Goal: Transaction & Acquisition: Purchase product/service

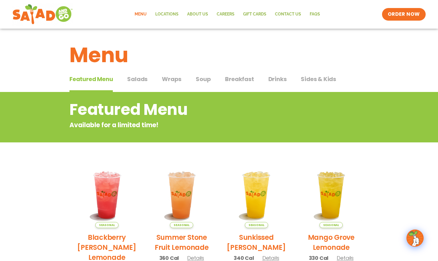
click at [138, 78] on span "Salads" at bounding box center [137, 79] width 20 height 9
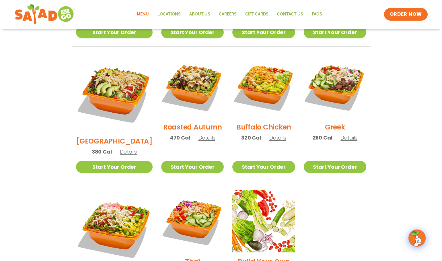
scroll to position [316, 0]
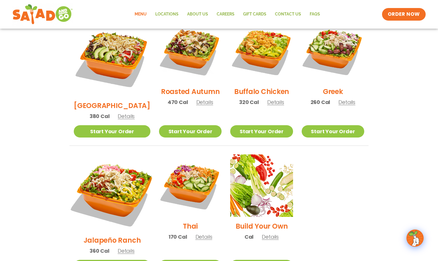
click at [109, 161] on img at bounding box center [112, 193] width 90 height 90
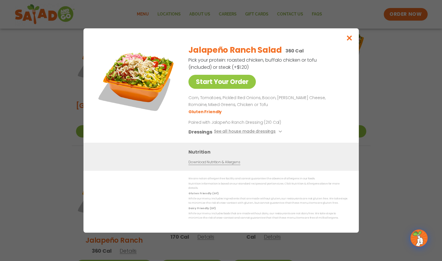
click at [122, 133] on div "Start Your Order" at bounding box center [136, 91] width 83 height 103
click at [350, 40] on icon "Close modal" at bounding box center [349, 38] width 7 height 6
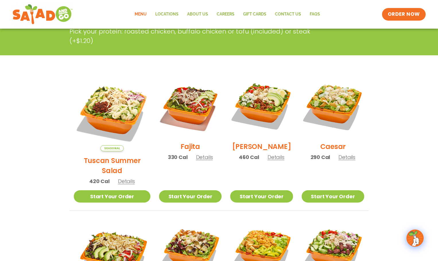
scroll to position [103, 0]
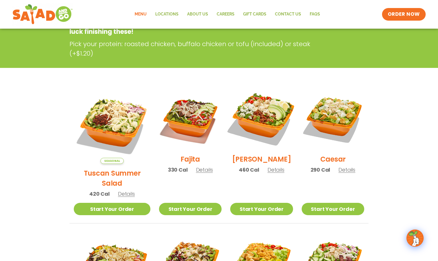
click at [250, 120] on img at bounding box center [261, 118] width 73 height 73
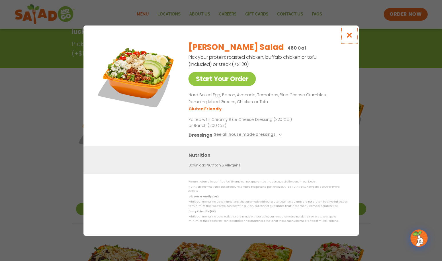
click at [352, 37] on icon "Close modal" at bounding box center [349, 35] width 7 height 6
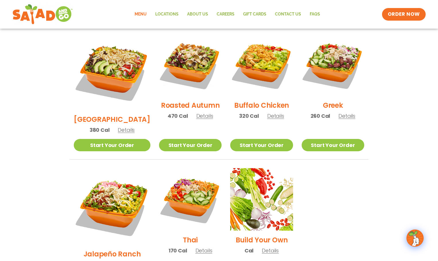
scroll to position [304, 0]
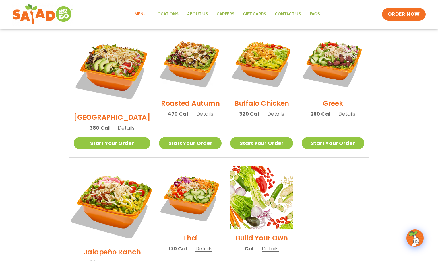
click at [107, 173] on img at bounding box center [112, 205] width 90 height 90
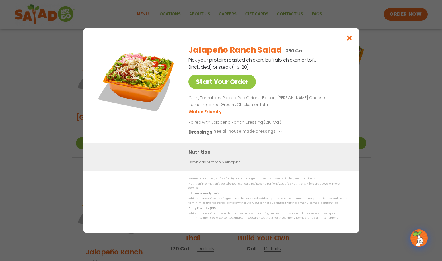
click at [114, 143] on div "Start Your Order" at bounding box center [136, 91] width 83 height 103
click at [122, 134] on div "Start Your Order" at bounding box center [136, 91] width 83 height 103
click at [350, 40] on icon "Close modal" at bounding box center [349, 38] width 7 height 6
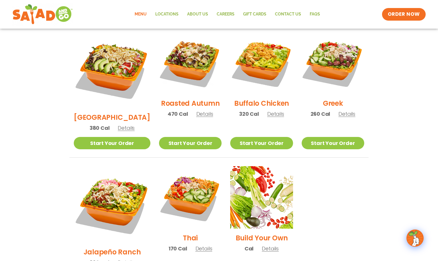
click at [37, 98] on section "Salads Our house-made dressings make our huge portions even more delicious. Goo…" at bounding box center [219, 40] width 438 height 505
click at [99, 173] on img at bounding box center [112, 204] width 77 height 77
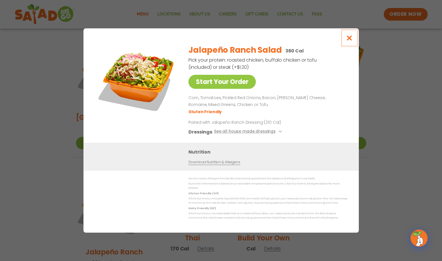
click at [350, 41] on icon "Close modal" at bounding box center [349, 38] width 7 height 6
